Goal: Information Seeking & Learning: Find specific fact

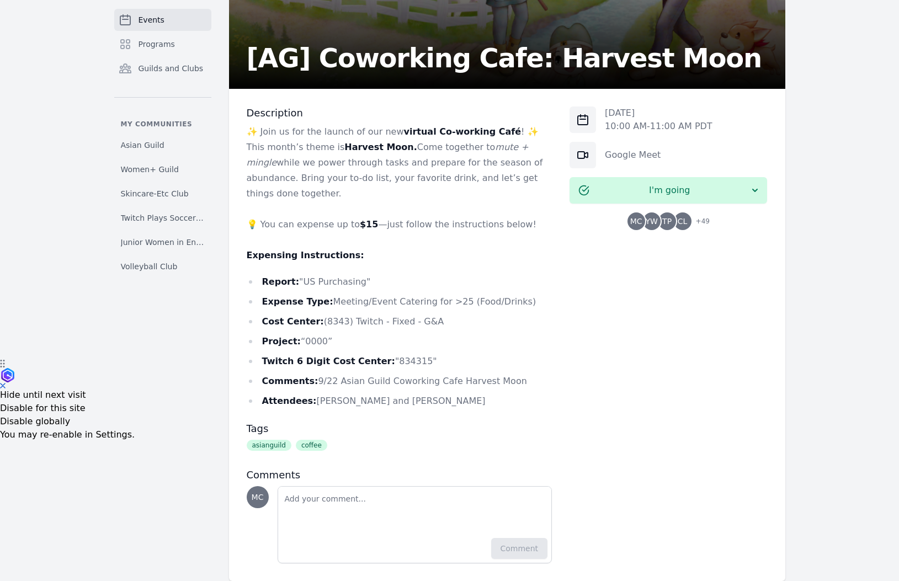
scroll to position [228, 0]
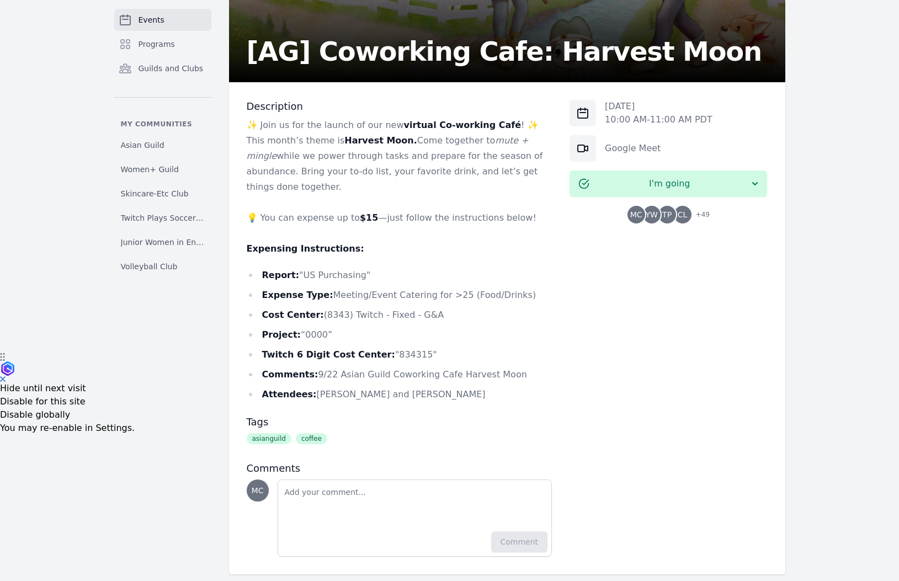
click at [361, 54] on h2 "[AG] Coworking Cafe: Harvest Moon" at bounding box center [504, 51] width 515 height 26
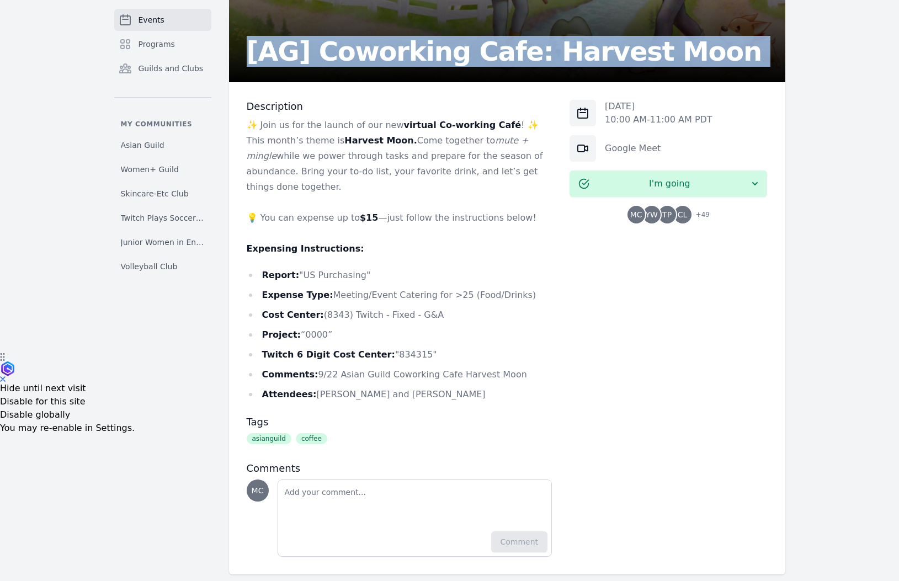
click at [361, 54] on h2 "[AG] Coworking Cafe: Harvest Moon" at bounding box center [504, 51] width 515 height 26
copy h2 "[AG] Coworking Cafe: Harvest Moon"
drag, startPoint x: 521, startPoint y: 361, endPoint x: 310, endPoint y: 364, distance: 211.9
click at [310, 367] on li "Comments: 9/22 Asian Guild Coworking Cafe Harvest Moon" at bounding box center [400, 374] width 306 height 15
copy li "9/22 Asian Guild Coworking Cafe Harvest Moon"
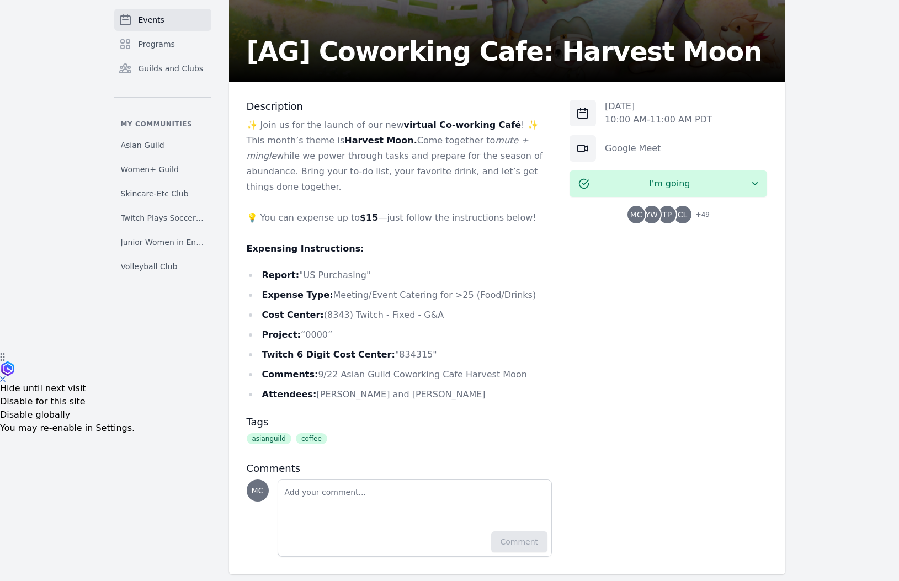
click at [413, 347] on li "Twitch 6 Digit Cost Center: "834315"" at bounding box center [400, 354] width 306 height 15
click at [403, 347] on li "Twitch 6 Digit Cost Center: "834315"" at bounding box center [400, 354] width 306 height 15
copy li "834315"
click at [334, 307] on li "Cost Center: (8343) Twitch - Fixed - G&A" at bounding box center [400, 314] width 306 height 15
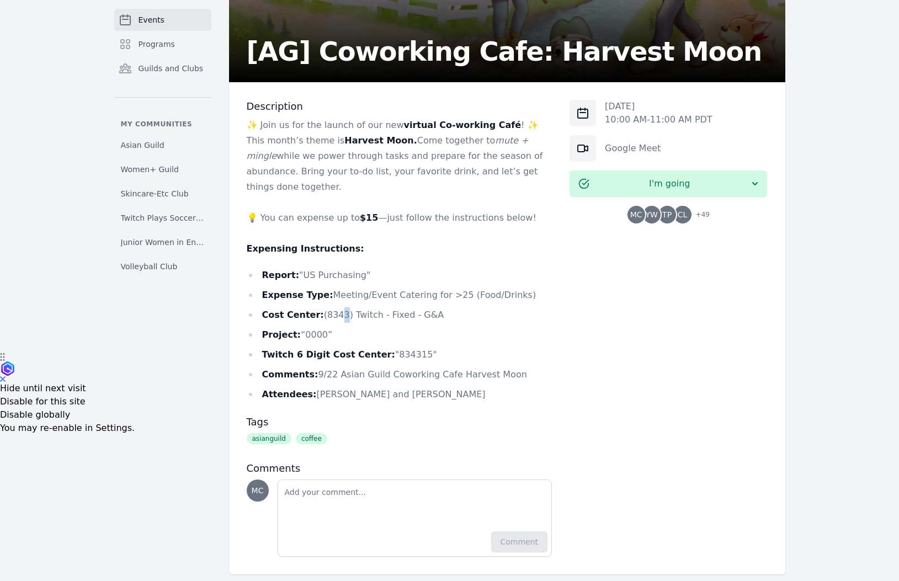
click at [334, 307] on li "Cost Center: (8343) Twitch - Fixed - G&A" at bounding box center [400, 314] width 306 height 15
click at [333, 307] on li "Cost Center: (8343) Twitch - Fixed - G&A" at bounding box center [400, 314] width 306 height 15
copy li "8343"
click at [457, 331] on ul "Report: "US Purchasing" Expense Type: Meeting/Event Catering for >25 (Food/Drin…" at bounding box center [400, 335] width 306 height 135
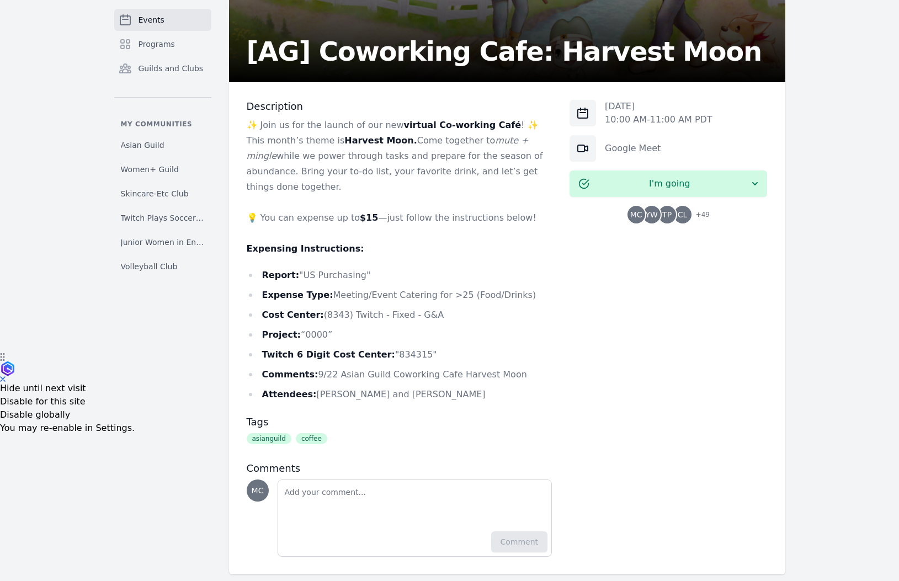
drag, startPoint x: 522, startPoint y: 361, endPoint x: 311, endPoint y: 356, distance: 210.9
click at [311, 367] on li "Comments: 9/22 Asian Guild Coworking Cafe Harvest Moon" at bounding box center [400, 374] width 306 height 15
copy li "9/22 Asian Guild Coworking Cafe Harvest Moon"
click at [374, 387] on li "Attendees: [PERSON_NAME] and [PERSON_NAME]" at bounding box center [400, 394] width 306 height 15
click at [360, 387] on li "Attendees: [PERSON_NAME] and [PERSON_NAME]" at bounding box center [400, 394] width 306 height 15
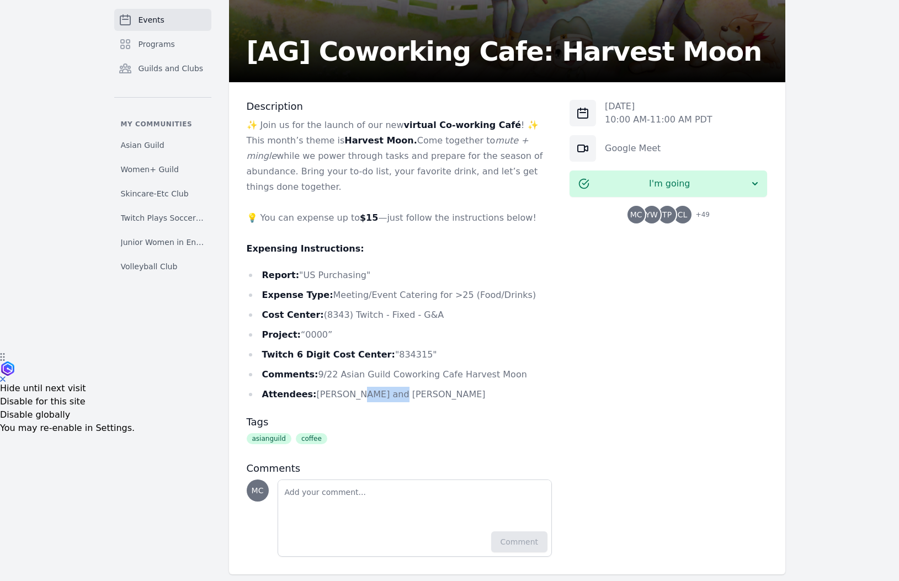
click at [360, 387] on li "Attendees: [PERSON_NAME] and [PERSON_NAME]" at bounding box center [400, 394] width 306 height 15
click at [393, 387] on li "Attendees: [PERSON_NAME] and [PERSON_NAME]" at bounding box center [400, 394] width 306 height 15
drag, startPoint x: 385, startPoint y: 377, endPoint x: 313, endPoint y: 376, distance: 71.7
click at [313, 387] on li "Attendees: [PERSON_NAME] and [PERSON_NAME]" at bounding box center [400, 394] width 306 height 15
copy li "[PERSON_NAME]"
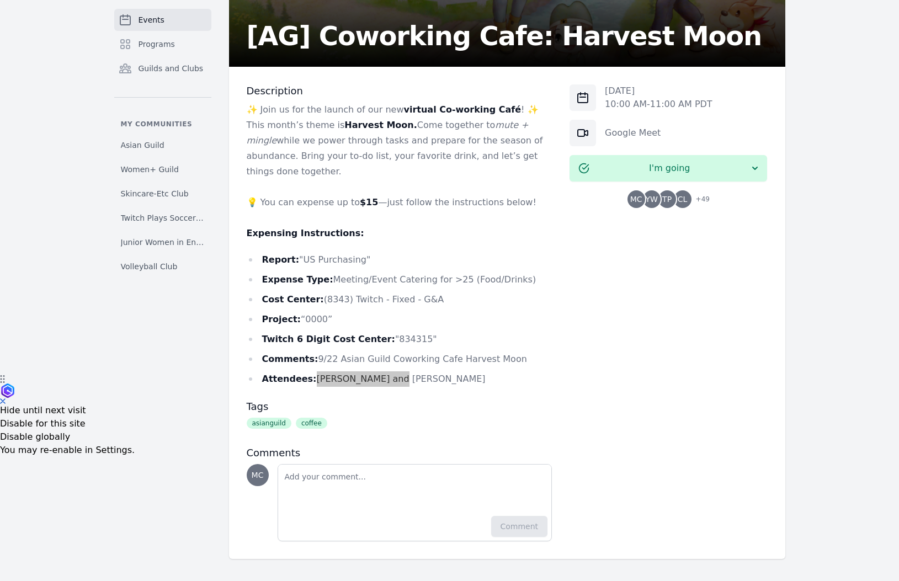
scroll to position [190, 0]
